Goal: Task Accomplishment & Management: Manage account settings

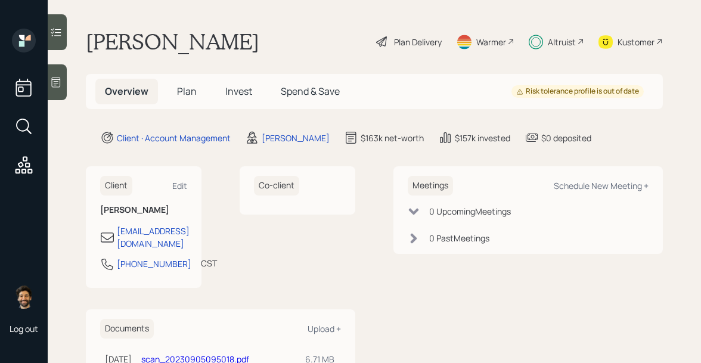
click at [224, 82] on h5 "Invest" at bounding box center [239, 92] width 46 height 26
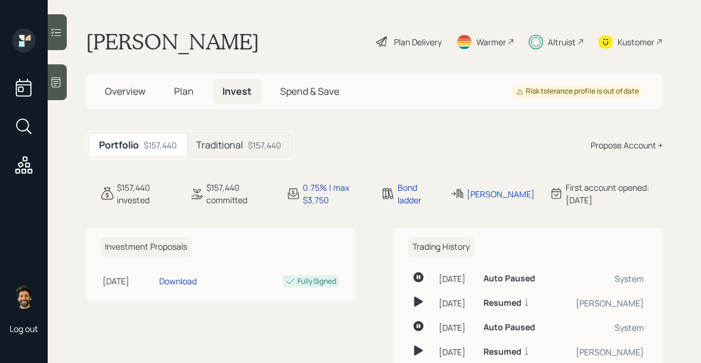
click at [222, 141] on h5 "Traditional" at bounding box center [219, 144] width 47 height 11
